Goal: Information Seeking & Learning: Learn about a topic

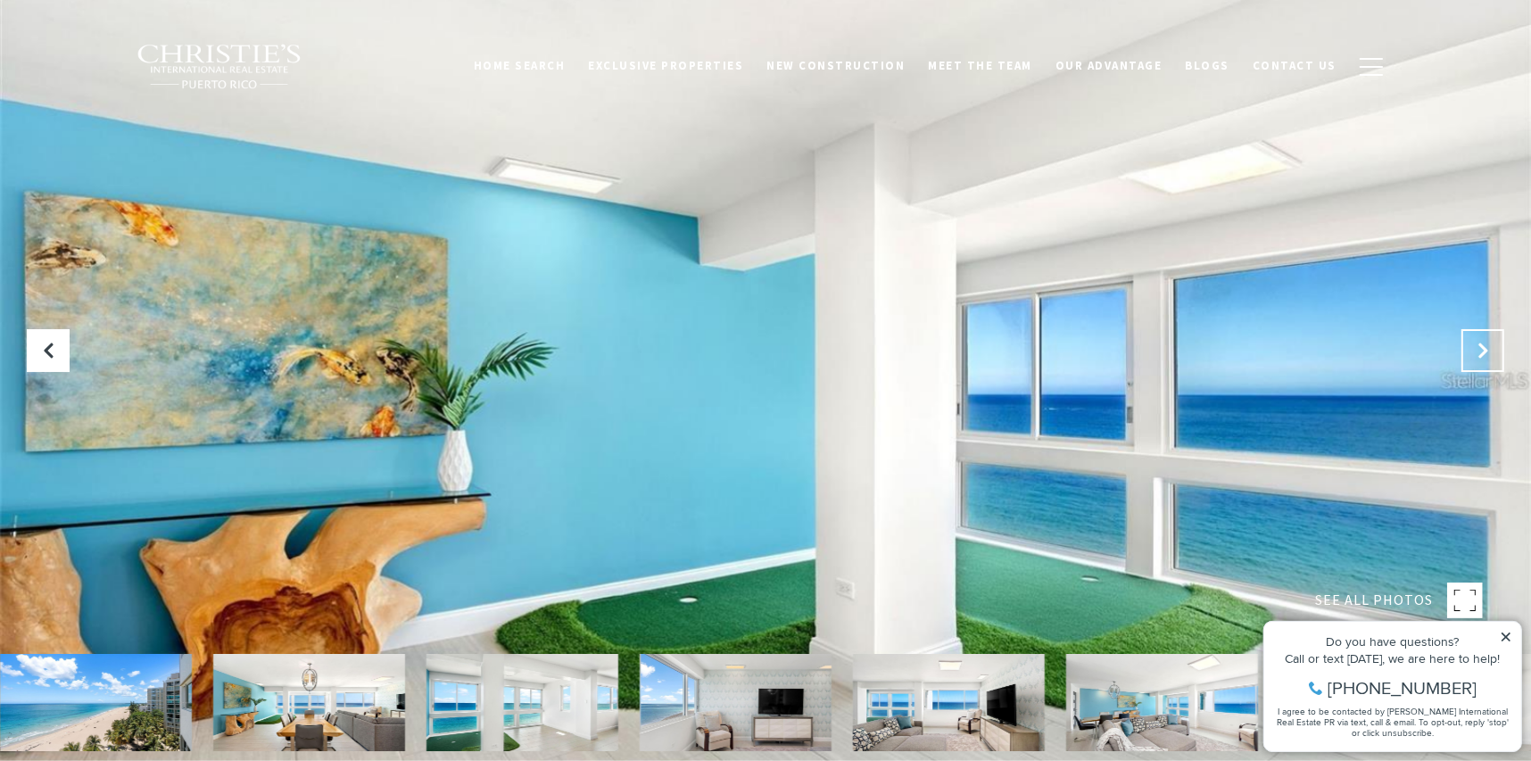
click at [1484, 348] on icon "Next Slide" at bounding box center [1483, 351] width 18 height 18
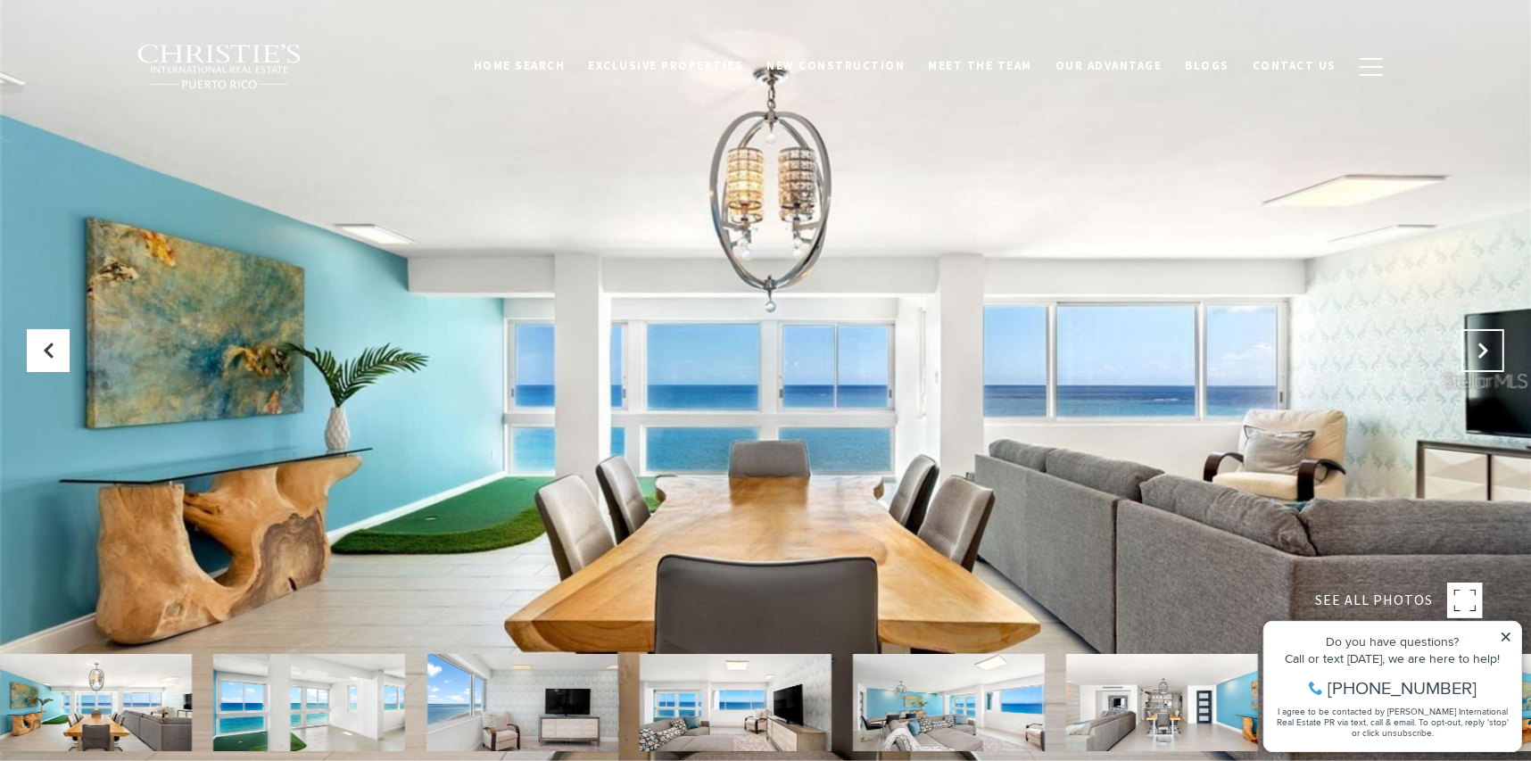
click at [1484, 348] on icon "Next Slide" at bounding box center [1483, 351] width 18 height 18
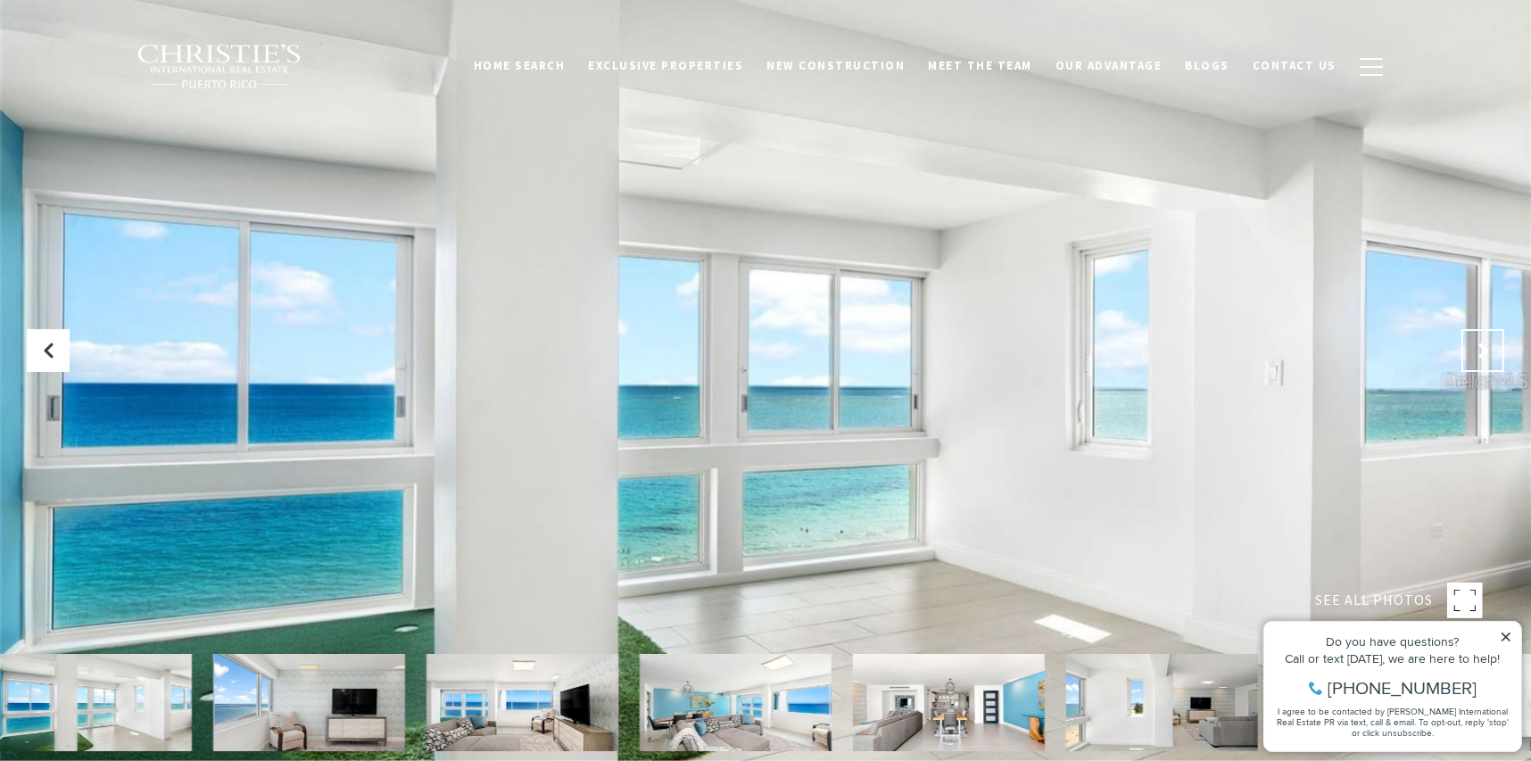
click at [1484, 348] on icon "Next Slide" at bounding box center [1483, 351] width 18 height 18
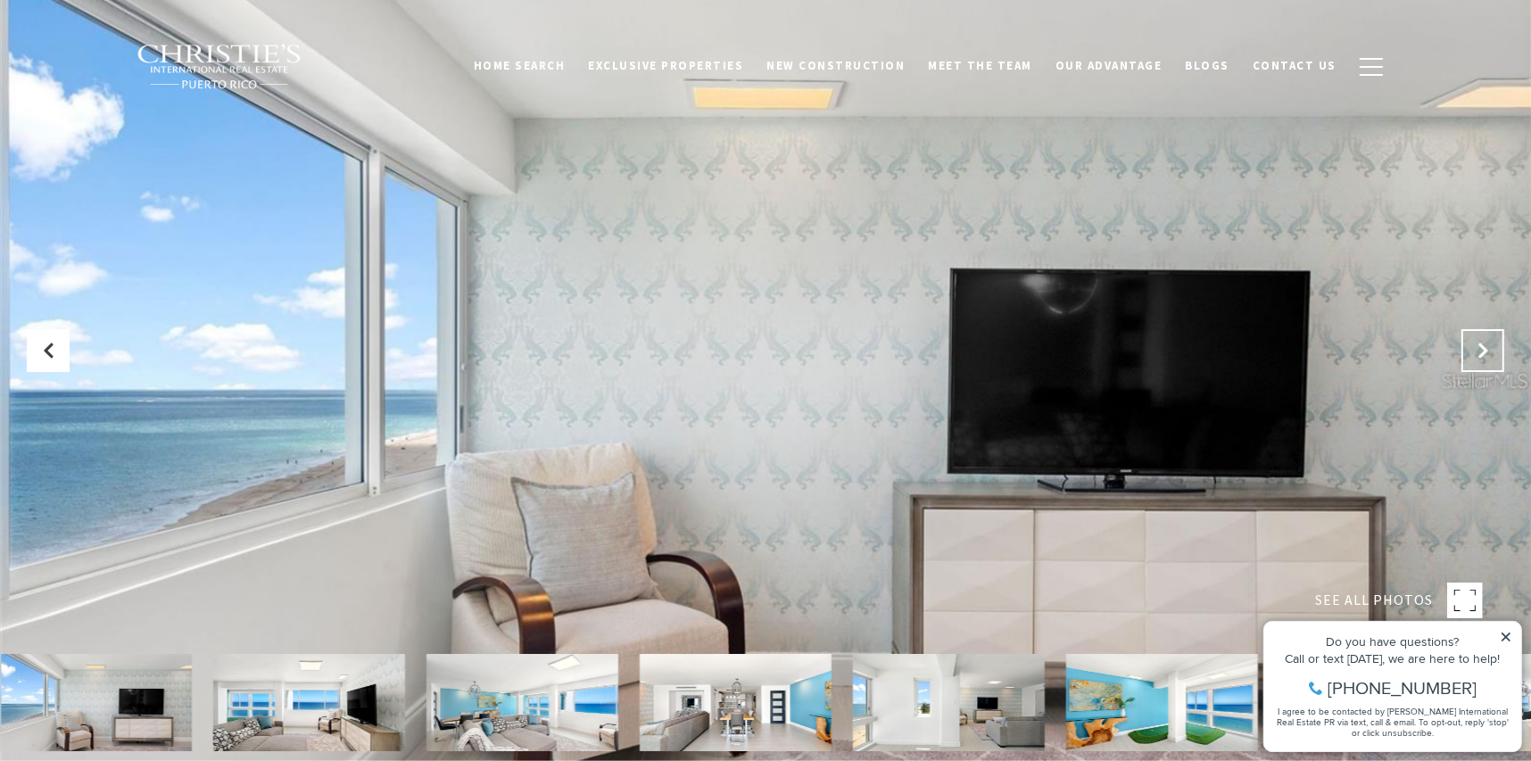
click at [1484, 348] on icon "Next Slide" at bounding box center [1483, 351] width 18 height 18
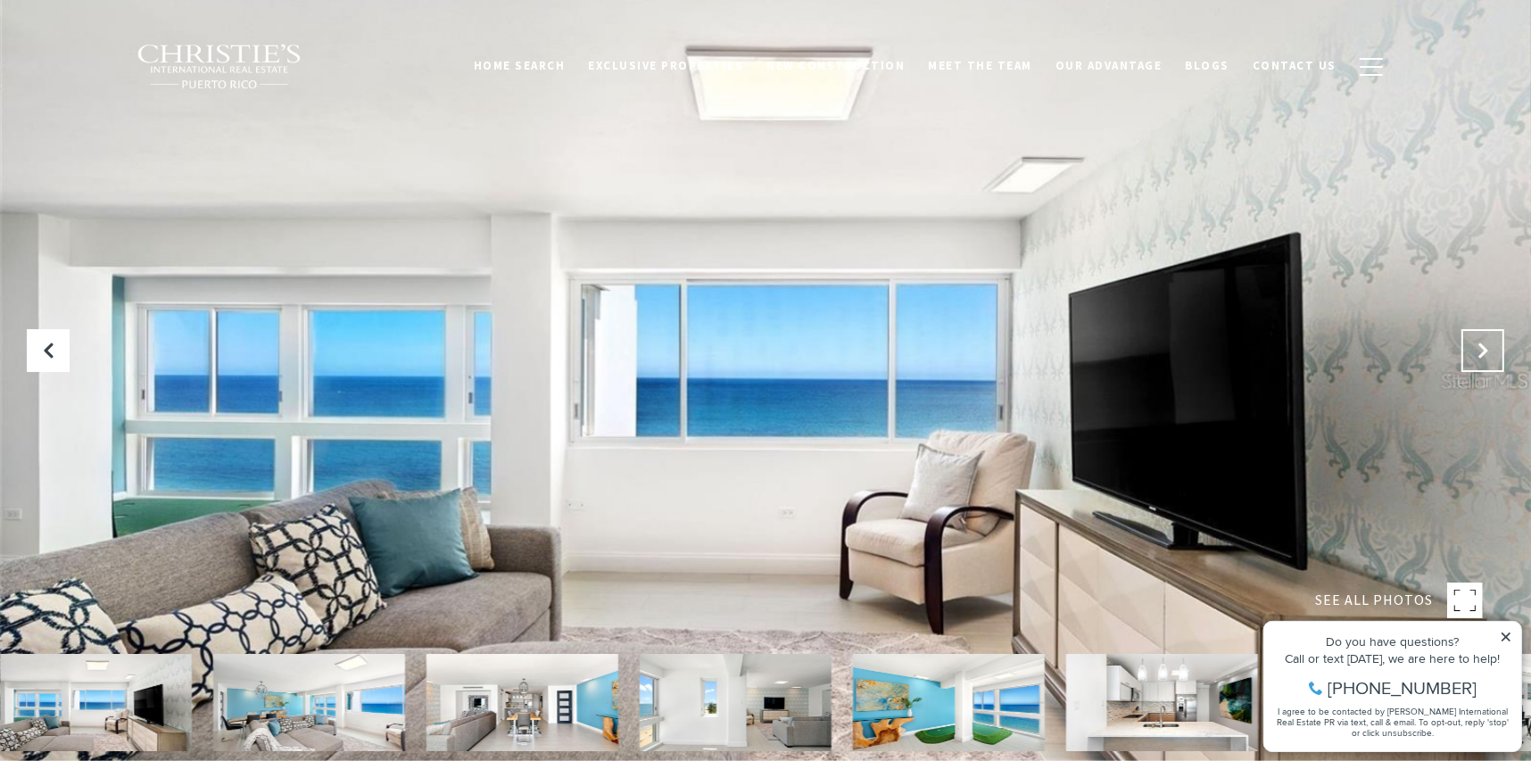
click at [1484, 348] on icon "Next Slide" at bounding box center [1483, 351] width 18 height 18
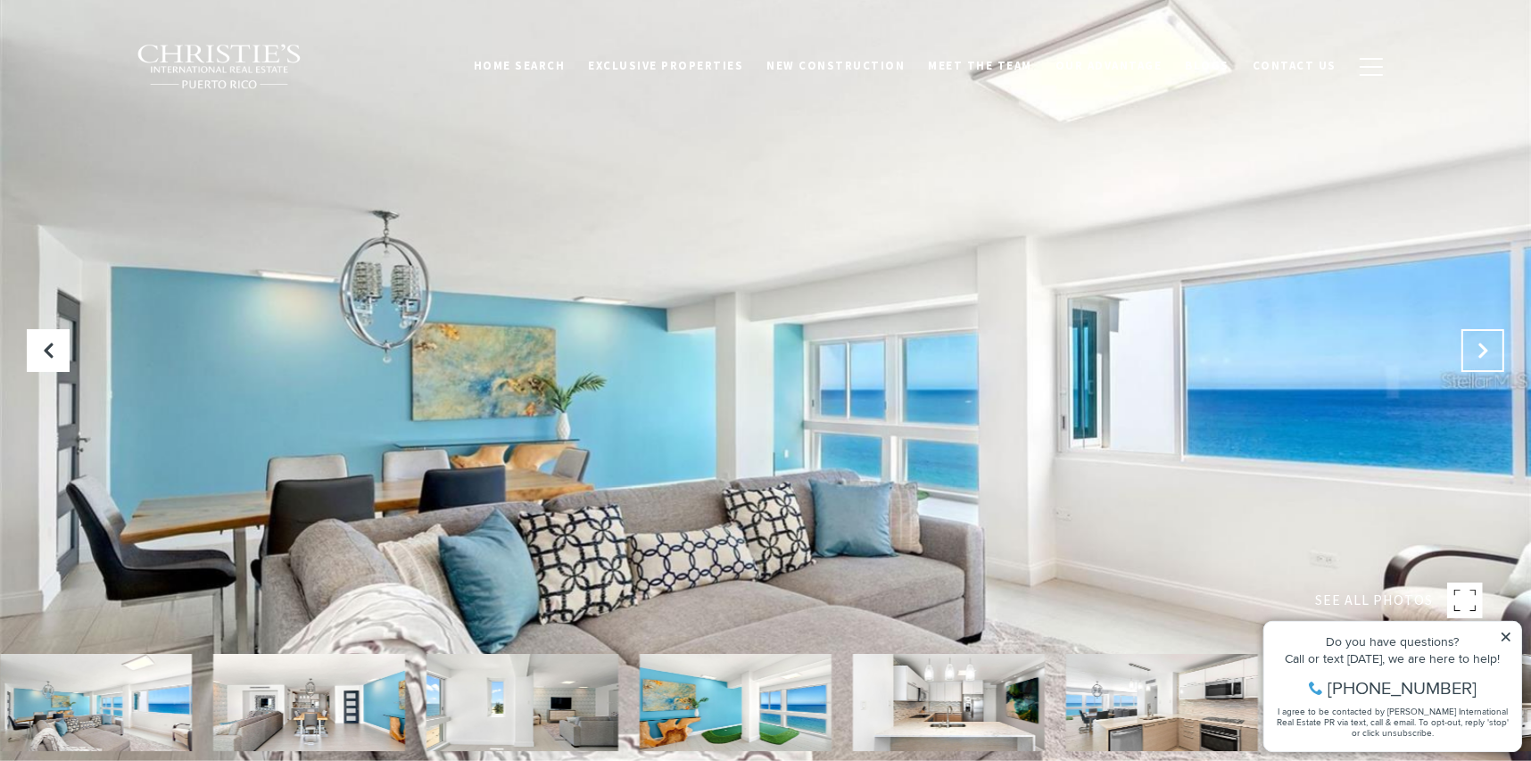
click at [1484, 348] on icon "Next Slide" at bounding box center [1483, 351] width 18 height 18
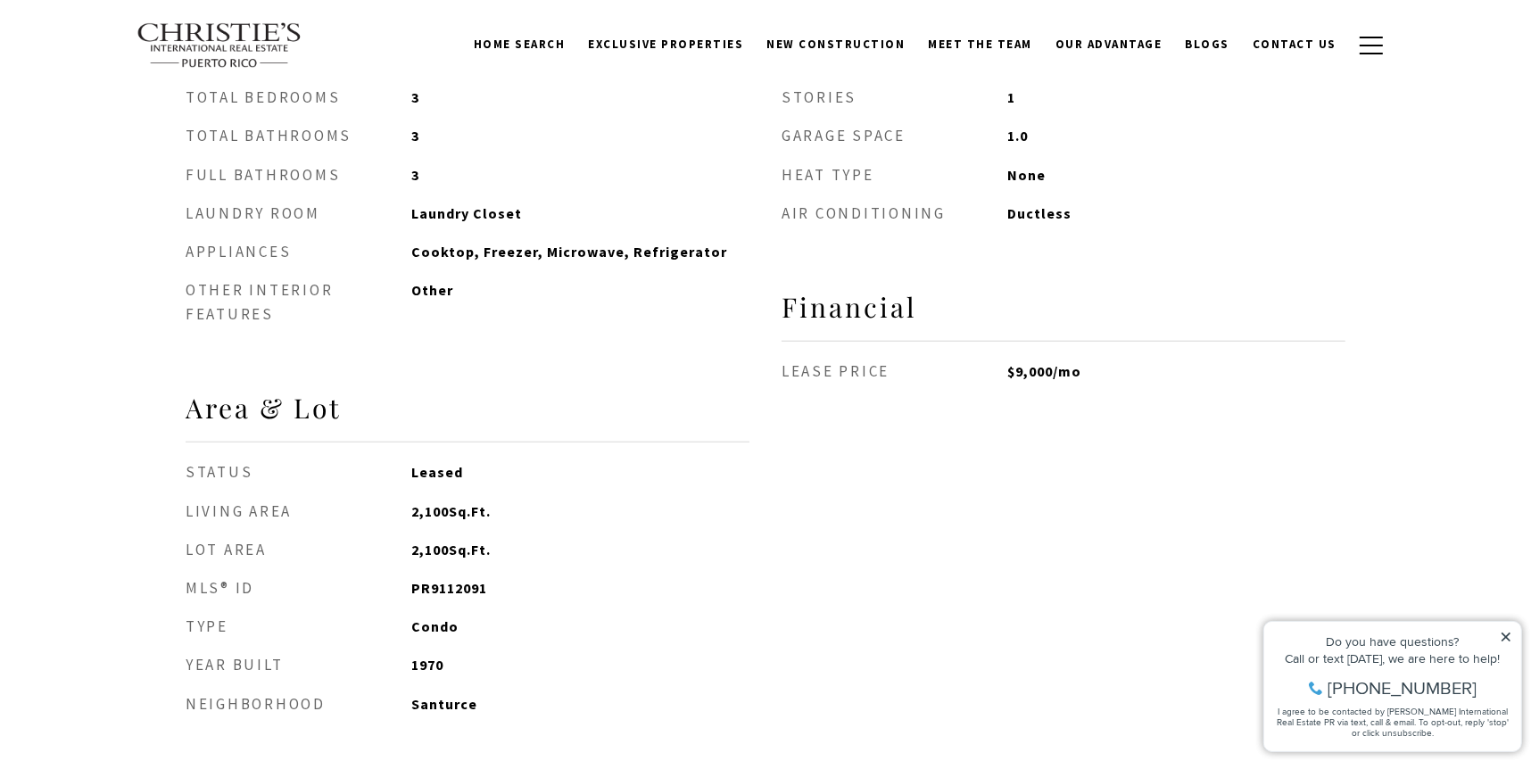
scroll to position [1516, 0]
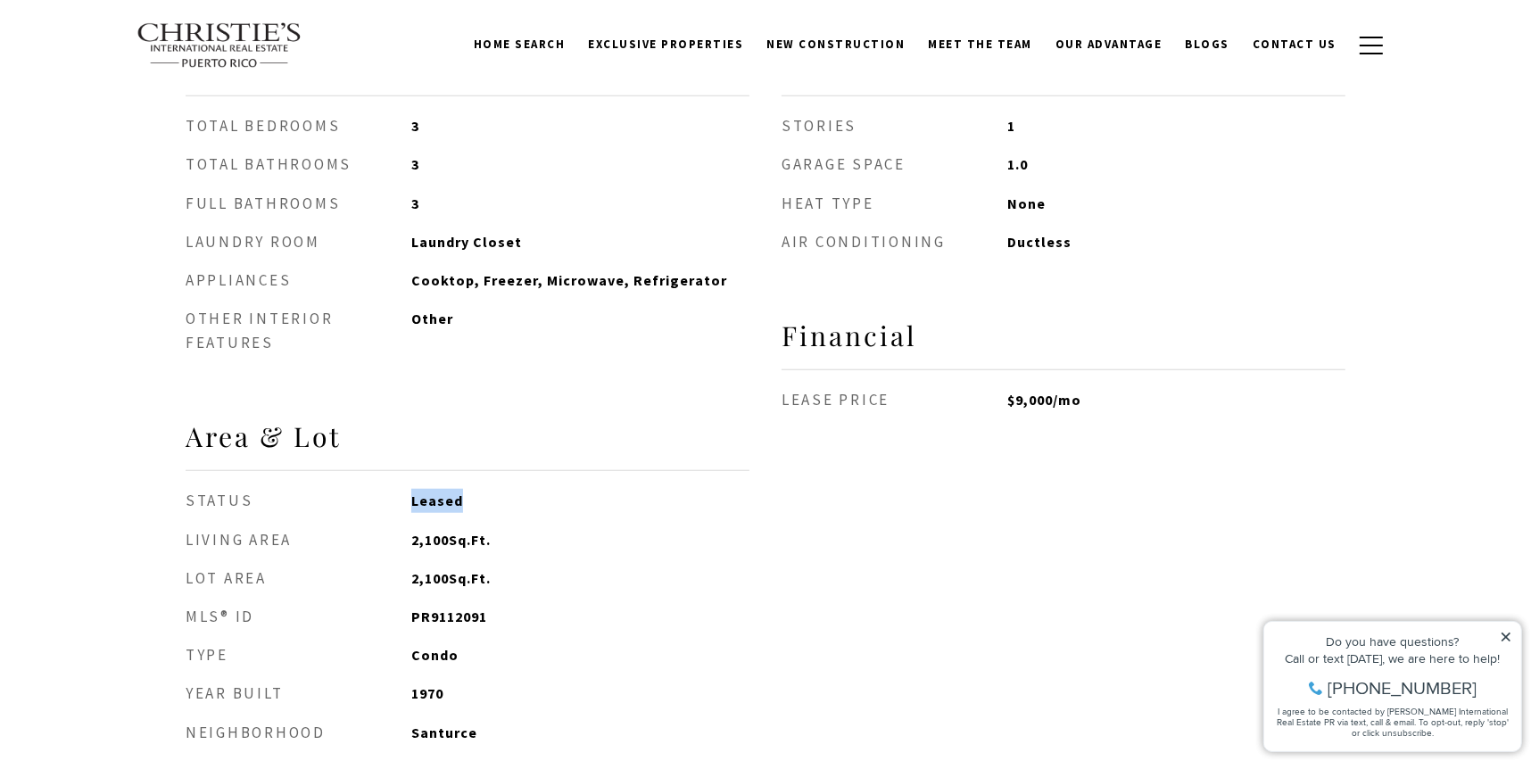
drag, startPoint x: 464, startPoint y: 503, endPoint x: 370, endPoint y: 501, distance: 93.7
click at [370, 501] on li "Status Leased" at bounding box center [468, 501] width 564 height 24
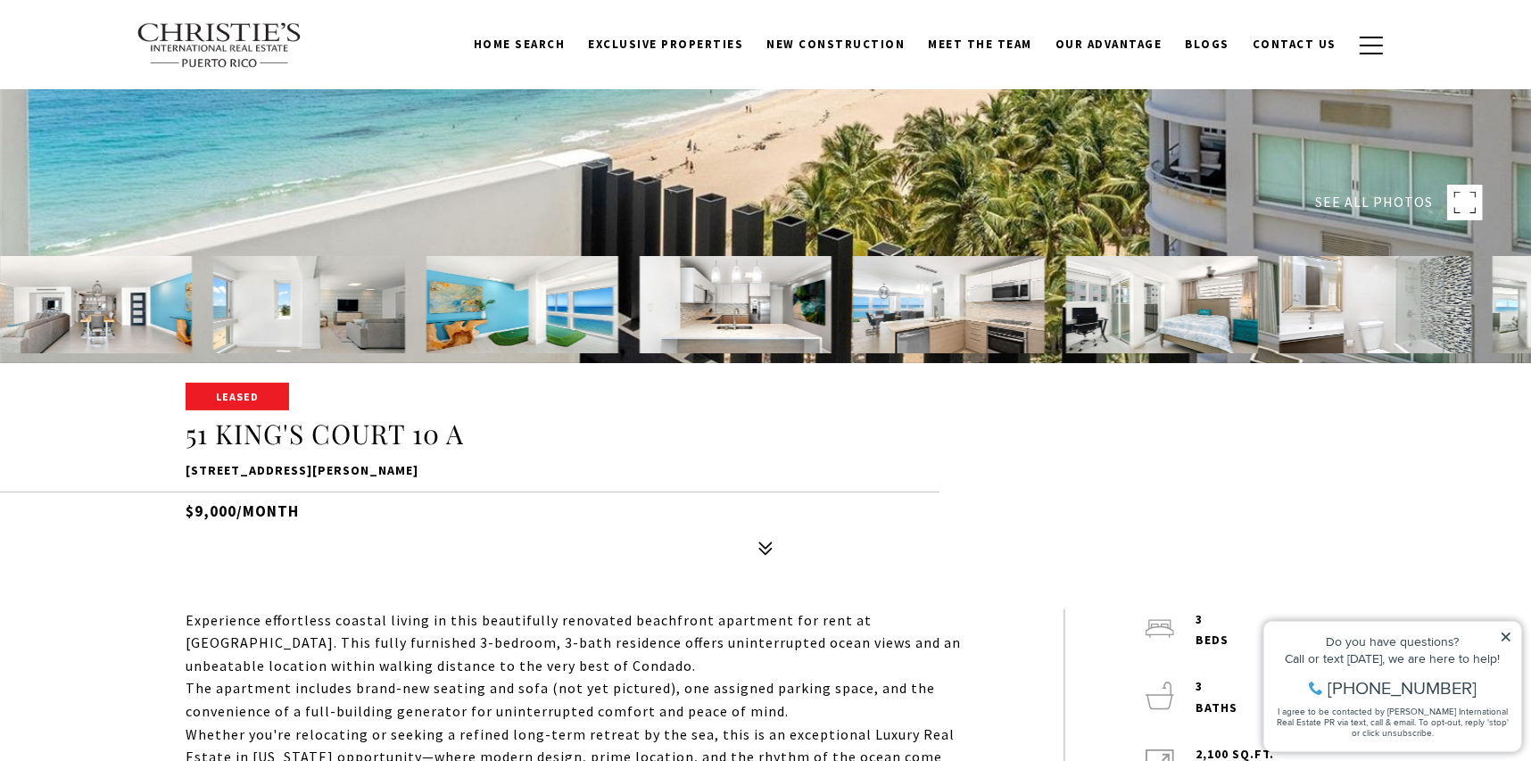
scroll to position [357, 0]
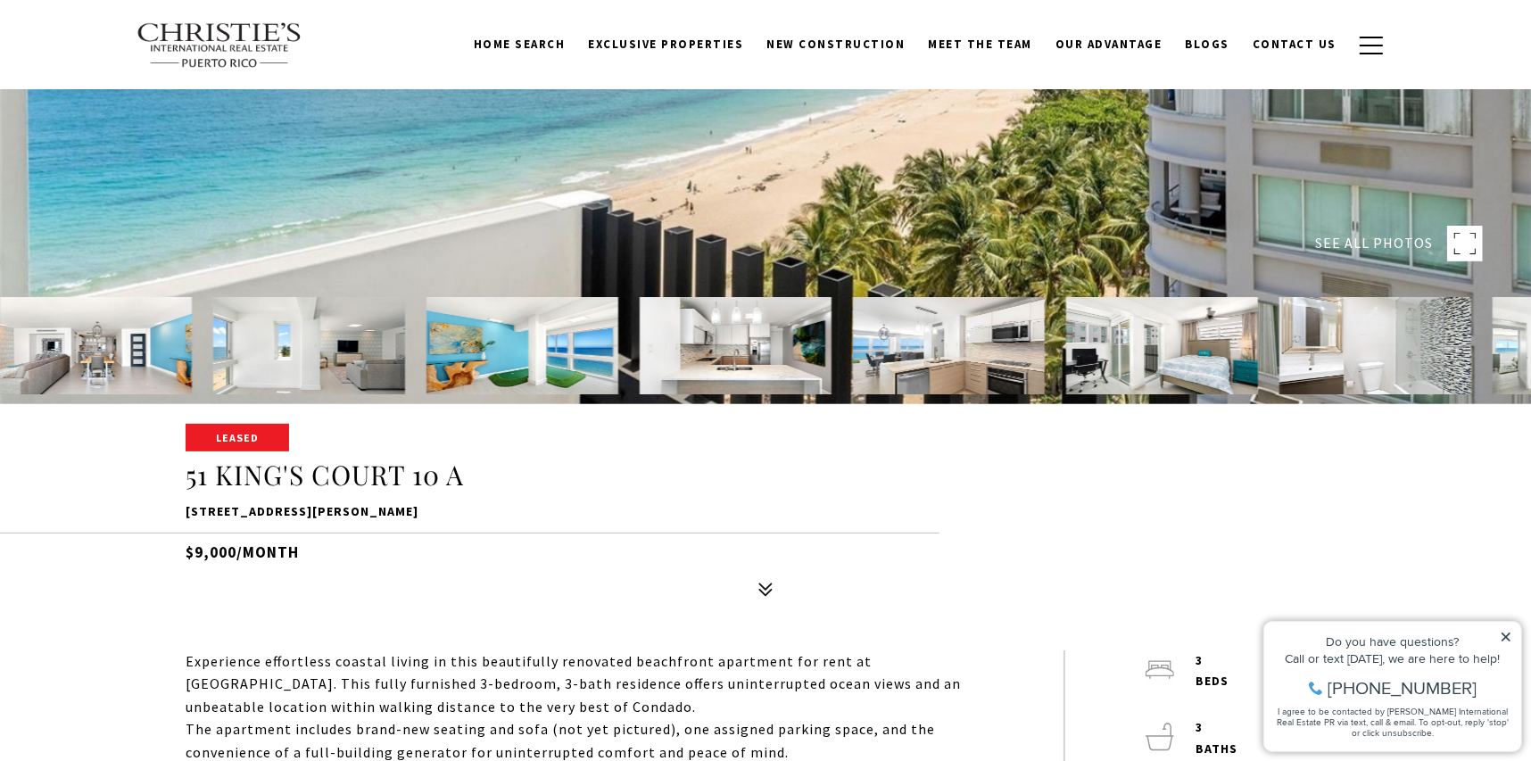
click at [234, 440] on div at bounding box center [765, 428] width 1531 height 48
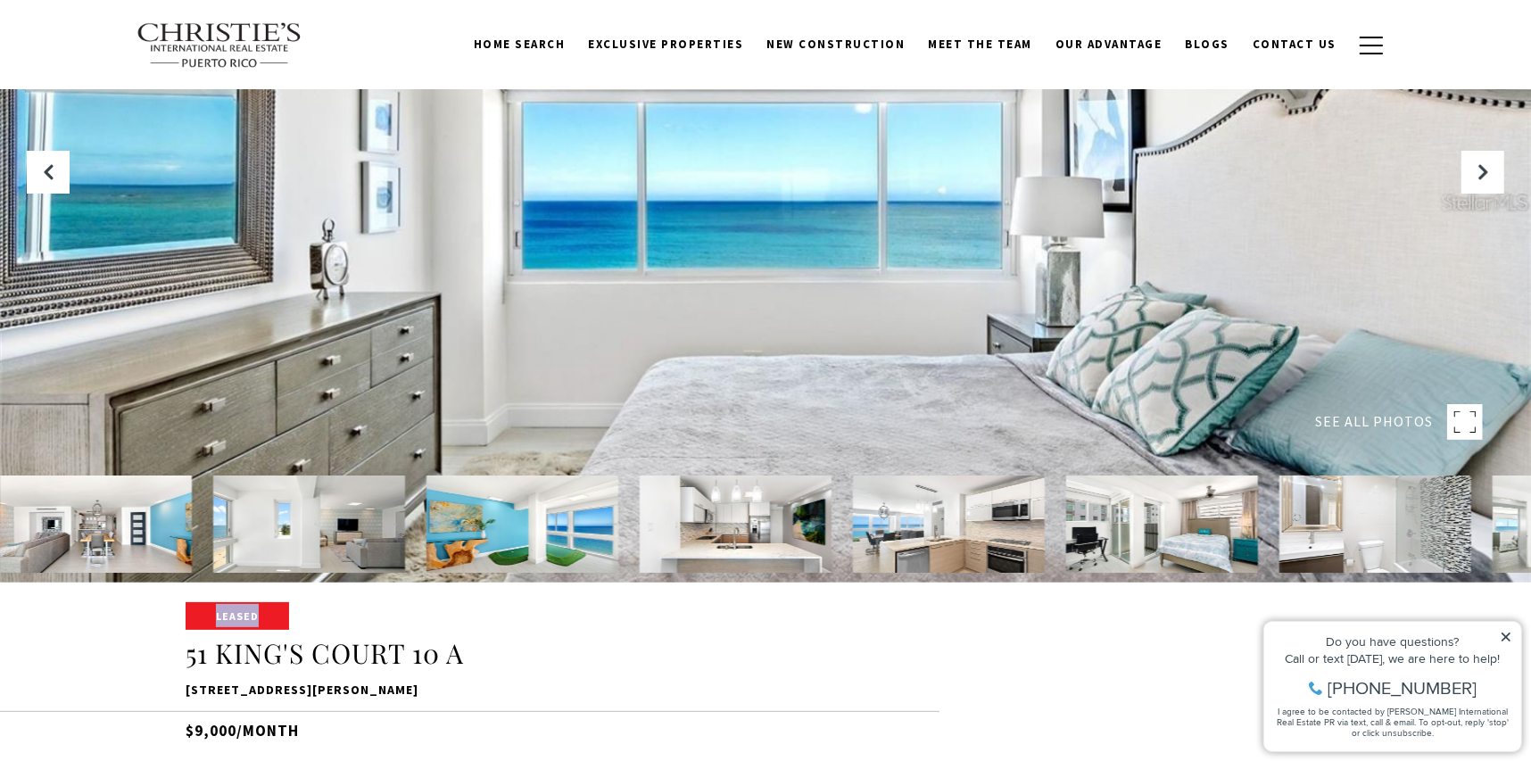
scroll to position [0, 0]
